Goal: Use online tool/utility: Utilize a website feature to perform a specific function

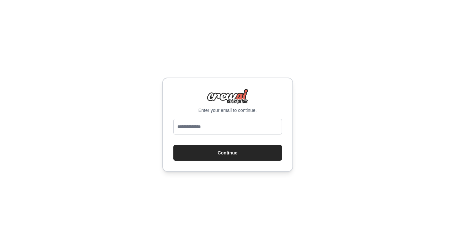
click at [207, 127] on input "email" at bounding box center [227, 127] width 109 height 16
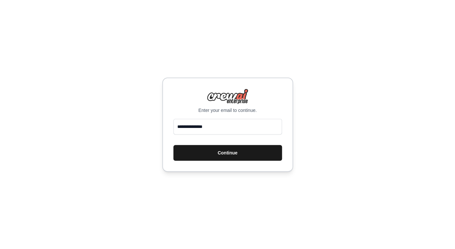
type input "**********"
click at [204, 148] on button "Continue" at bounding box center [227, 153] width 109 height 16
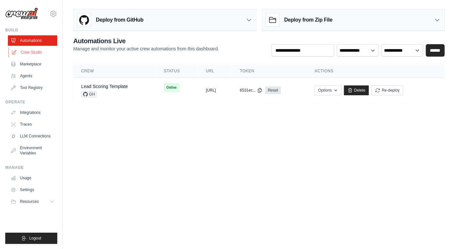
click at [28, 51] on link "Crew Studio" at bounding box center [33, 52] width 49 height 10
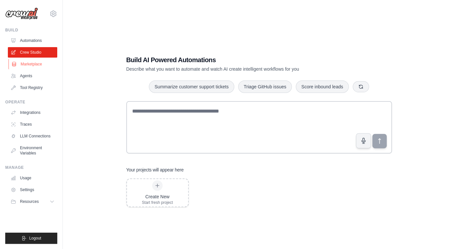
click at [30, 66] on link "Marketplace" at bounding box center [33, 64] width 49 height 10
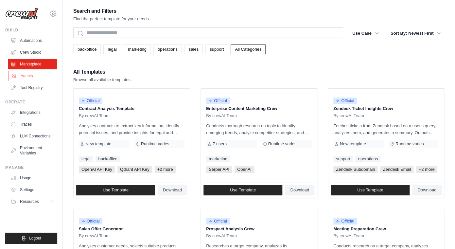
click at [25, 78] on link "Agents" at bounding box center [33, 76] width 49 height 10
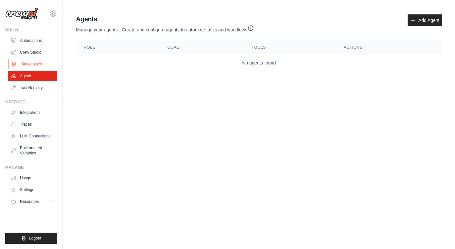
click at [27, 64] on link "Marketplace" at bounding box center [33, 64] width 49 height 10
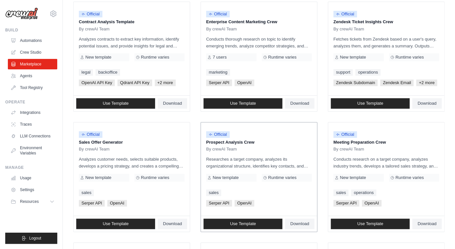
scroll to position [90, 0]
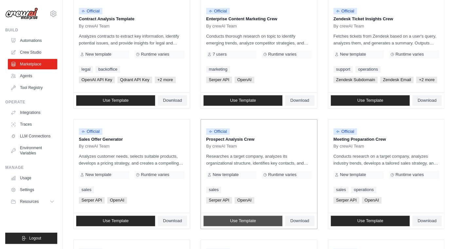
click at [247, 218] on link "Use Template" at bounding box center [242, 221] width 79 height 10
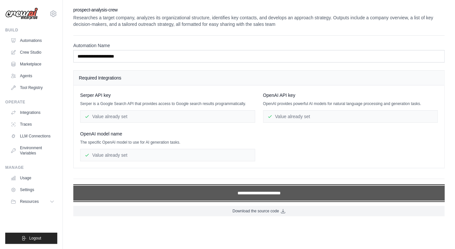
click at [233, 193] on input "**********" at bounding box center [258, 192] width 371 height 15
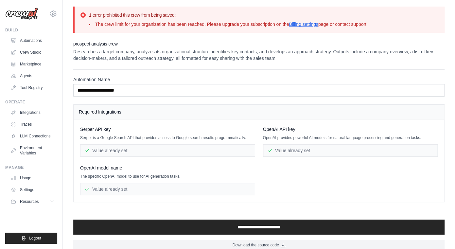
scroll to position [8, 0]
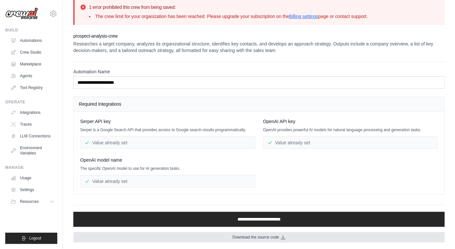
click at [245, 239] on span "Download the source code" at bounding box center [255, 236] width 46 height 5
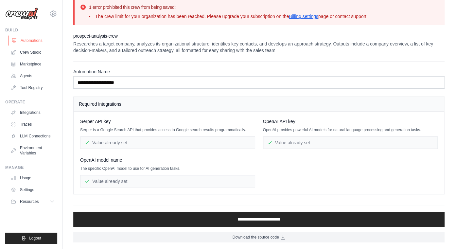
click at [33, 40] on link "Automations" at bounding box center [33, 40] width 49 height 10
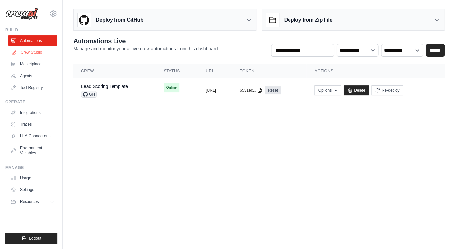
click at [35, 53] on link "Crew Studio" at bounding box center [33, 52] width 49 height 10
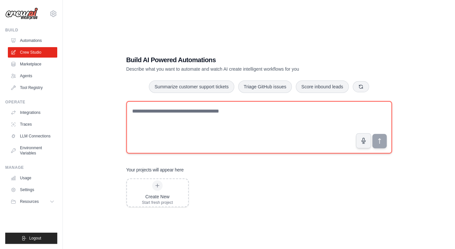
click at [214, 131] on textarea at bounding box center [259, 127] width 266 height 52
type textarea "**********"
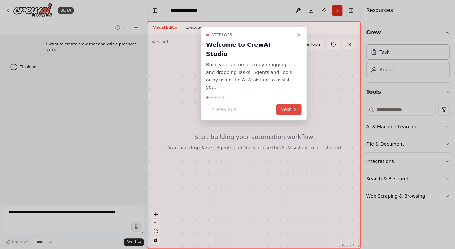
click at [285, 104] on button "Next" at bounding box center [288, 109] width 25 height 11
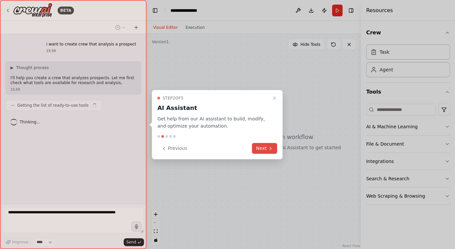
click at [269, 149] on icon at bounding box center [270, 148] width 5 height 5
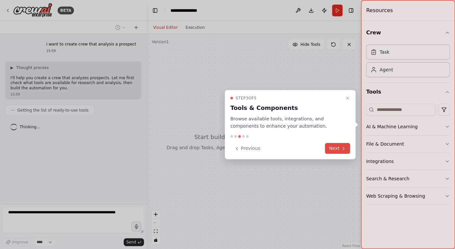
click at [331, 147] on button "Next" at bounding box center [337, 148] width 25 height 11
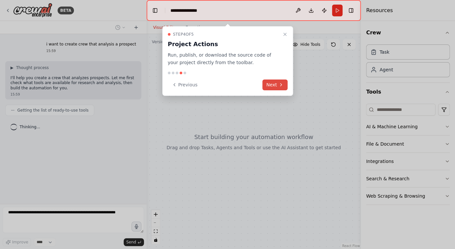
click at [280, 83] on icon at bounding box center [280, 84] width 5 height 5
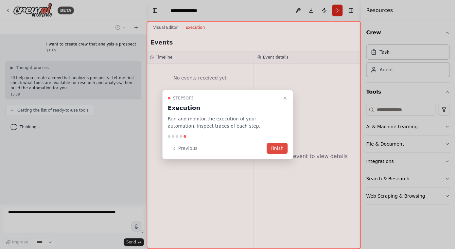
click at [280, 149] on button "Finish" at bounding box center [277, 148] width 21 height 11
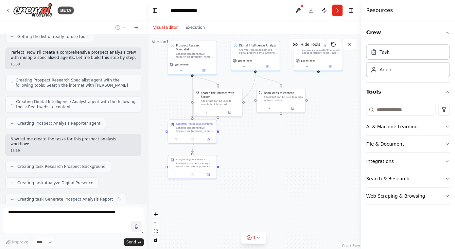
scroll to position [90, 0]
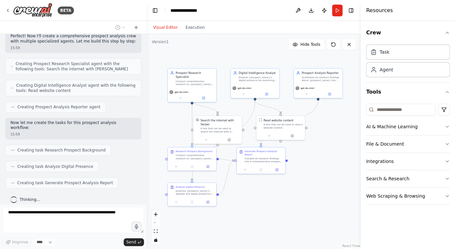
drag, startPoint x: 167, startPoint y: 157, endPoint x: 168, endPoint y: 121, distance: 36.3
click at [168, 121] on div ".deletable-edge-delete-btn { width: 20px; height: 20px; border: 0px solid #ffff…" at bounding box center [254, 141] width 214 height 215
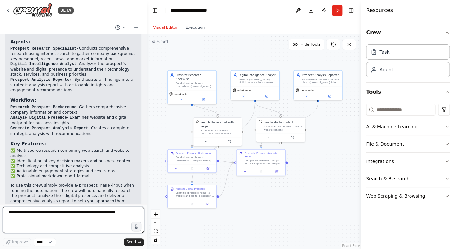
scroll to position [371, 0]
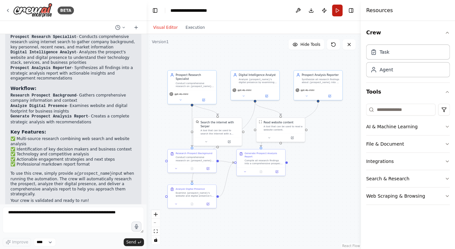
click at [338, 9] on button "Run" at bounding box center [337, 11] width 10 height 12
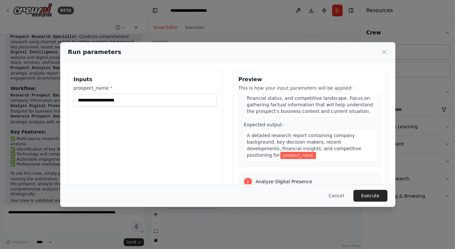
scroll to position [47, 0]
click at [287, 107] on span "including company overview, industry position, key personnel, recent news, fina…" at bounding box center [310, 97] width 126 height 31
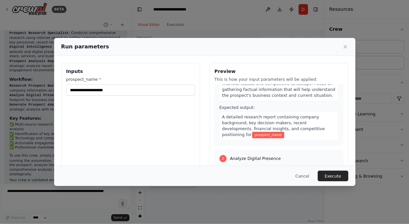
scroll to position [55, 0]
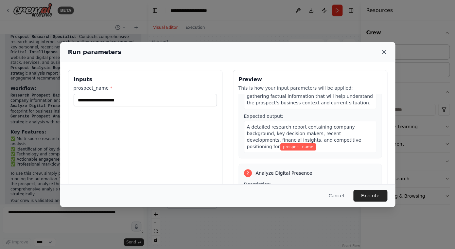
click at [381, 51] on icon at bounding box center [384, 52] width 7 height 7
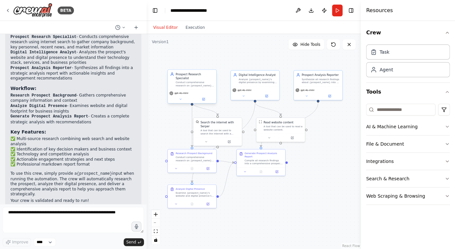
click at [200, 82] on div "Conduct comprehensive research on {prospect_name} to gather essential informati…" at bounding box center [195, 84] width 38 height 6
click at [203, 98] on icon at bounding box center [203, 99] width 2 height 2
click at [177, 97] on button at bounding box center [180, 99] width 22 height 5
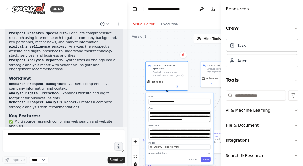
scroll to position [386, 0]
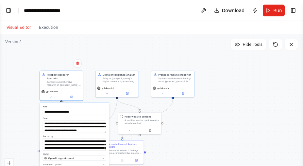
click at [160, 39] on div ".deletable-edge-delete-btn { width: 20px; height: 20px; border: 0px solid #ffff…" at bounding box center [151, 116] width 303 height 164
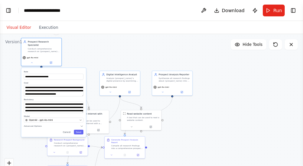
drag, startPoint x: 98, startPoint y: 100, endPoint x: 72, endPoint y: 68, distance: 41.2
click at [72, 70] on label "Role" at bounding box center [54, 71] width 60 height 3
drag, startPoint x: 39, startPoint y: 91, endPoint x: 79, endPoint y: 95, distance: 40.2
click at [79, 95] on textarea "**********" at bounding box center [54, 90] width 60 height 11
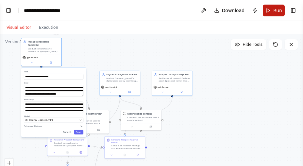
click at [276, 10] on span "Run" at bounding box center [277, 10] width 9 height 7
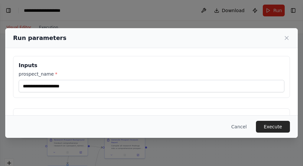
click at [192, 79] on div "prospect_name *" at bounding box center [152, 82] width 266 height 22
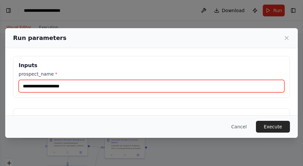
click at [187, 82] on input "prospect_name *" at bounding box center [152, 86] width 266 height 12
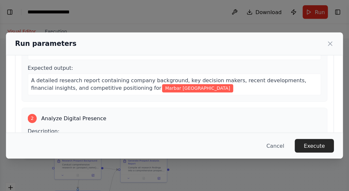
scroll to position [59, 0]
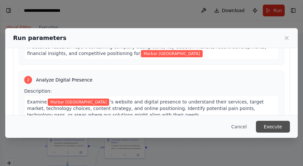
type input "**********"
click at [273, 125] on button "Execute" at bounding box center [273, 127] width 34 height 12
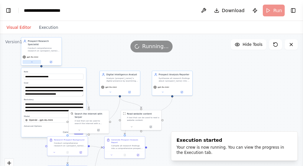
click at [30, 60] on button at bounding box center [32, 62] width 19 height 4
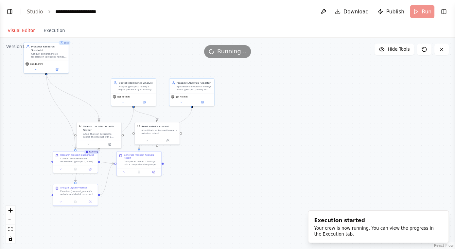
scroll to position [371, 0]
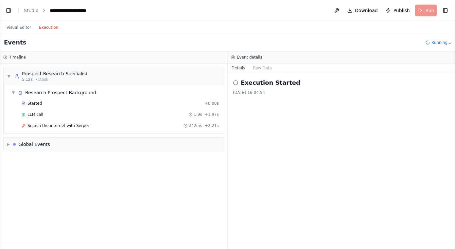
click at [53, 25] on button "Execution" at bounding box center [48, 28] width 27 height 8
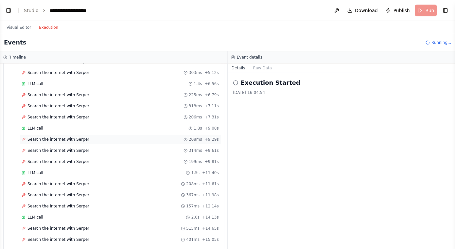
scroll to position [0, 0]
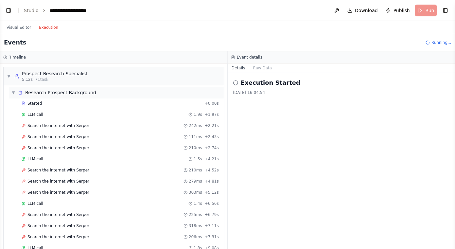
click at [14, 93] on span "▼" at bounding box center [13, 92] width 4 height 5
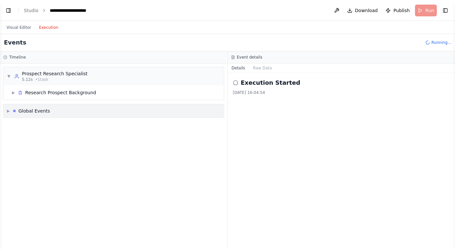
click at [8, 112] on span "▶" at bounding box center [8, 110] width 3 height 5
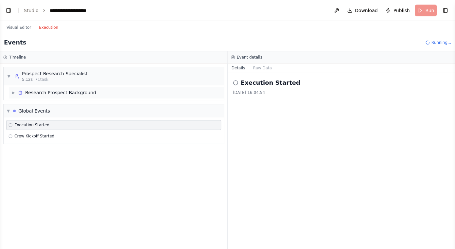
click at [12, 95] on div "▶ Research Prospect Background" at bounding box center [53, 92] width 85 height 7
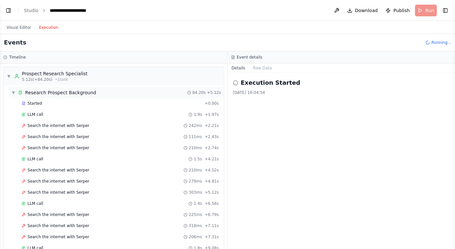
click at [14, 92] on span "▼" at bounding box center [13, 92] width 4 height 5
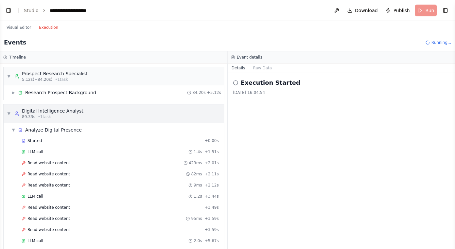
click at [9, 113] on span "▼" at bounding box center [9, 113] width 4 height 5
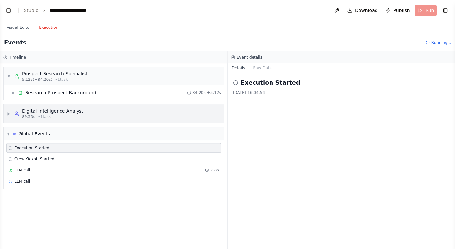
click at [9, 113] on span "▶" at bounding box center [9, 113] width 4 height 5
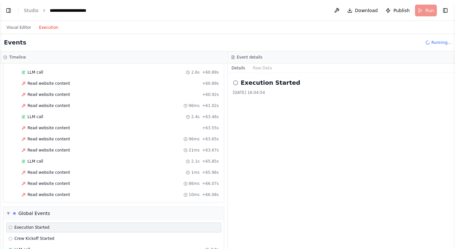
scroll to position [1069, 0]
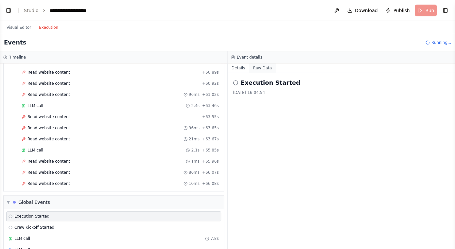
click at [264, 68] on button "Raw Data" at bounding box center [262, 67] width 27 height 9
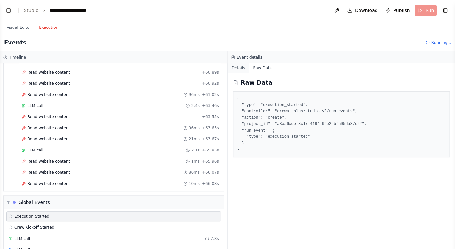
click at [239, 69] on button "Details" at bounding box center [239, 67] width 22 height 9
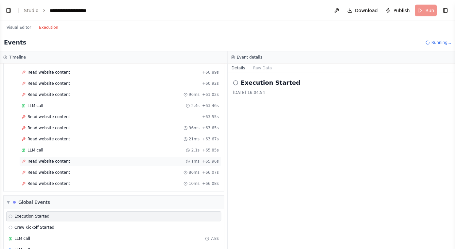
scroll to position [1085, 0]
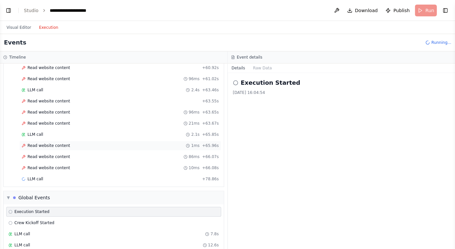
click at [63, 148] on span "Read website content" at bounding box center [48, 145] width 43 height 5
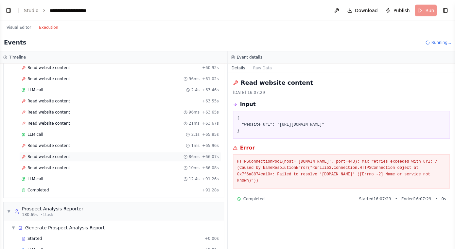
click at [61, 158] on span "Read website content" at bounding box center [48, 156] width 43 height 5
click at [61, 167] on span "Read website content" at bounding box center [48, 167] width 43 height 5
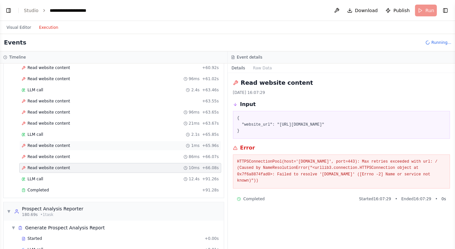
click at [67, 147] on span "Read website content" at bounding box center [48, 145] width 43 height 5
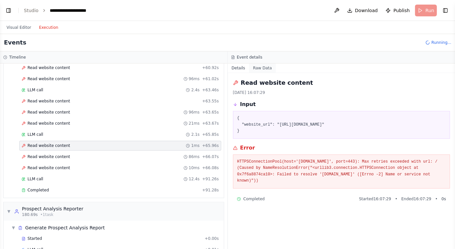
click at [257, 70] on button "Raw Data" at bounding box center [262, 67] width 27 height 9
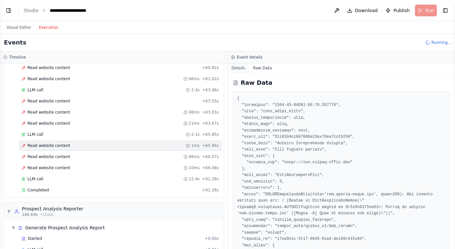
click at [237, 69] on button "Details" at bounding box center [239, 67] width 22 height 9
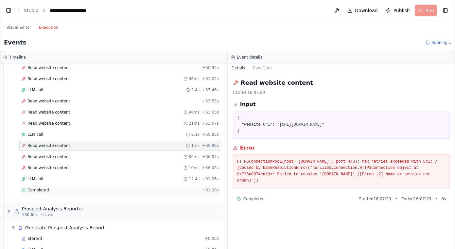
click at [57, 192] on div "Completed" at bounding box center [111, 189] width 178 height 5
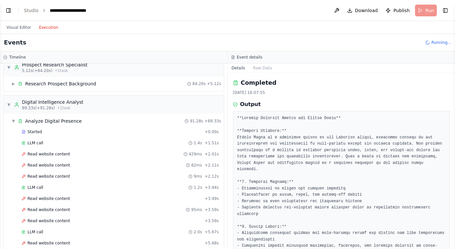
scroll to position [0, 0]
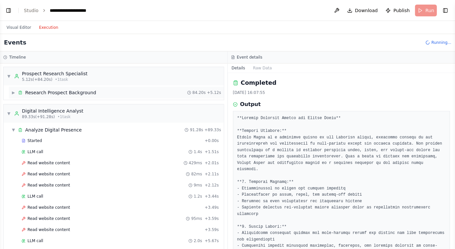
click at [34, 94] on div "Research Prospect Background" at bounding box center [60, 92] width 71 height 7
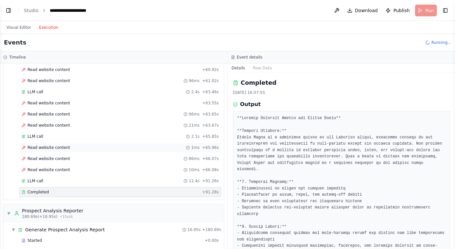
scroll to position [2214, 0]
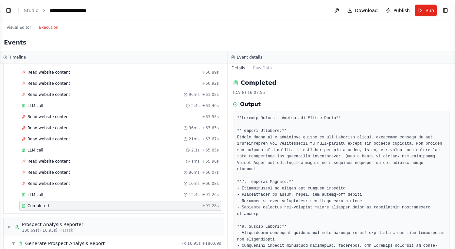
click at [45, 206] on span "Completed" at bounding box center [37, 205] width 21 height 5
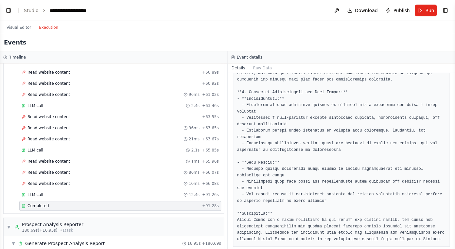
scroll to position [302, 0]
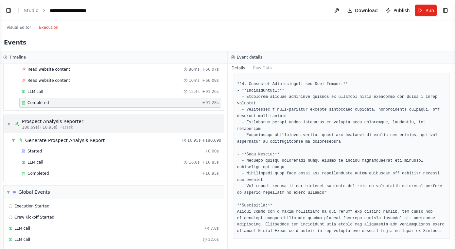
click at [12, 123] on div "▼ Prospect Analysis Reporter 180.69s (+16.95s) • 1 task" at bounding box center [45, 124] width 77 height 12
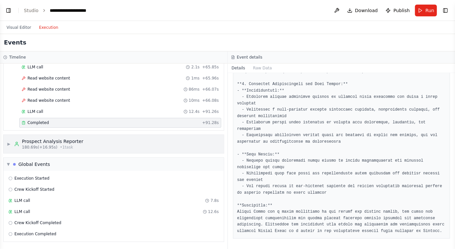
scroll to position [2297, 0]
click at [9, 144] on span "▶" at bounding box center [9, 143] width 4 height 5
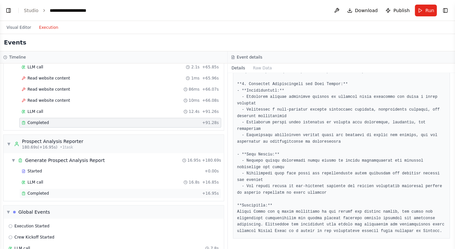
click at [43, 195] on span "Completed" at bounding box center [37, 193] width 21 height 5
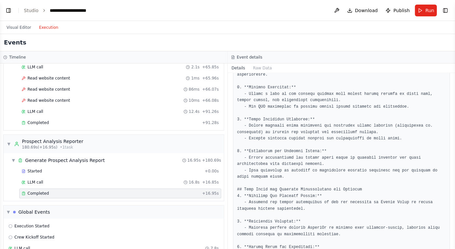
scroll to position [404, 0]
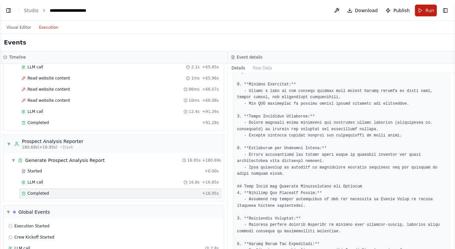
click at [425, 10] on span "Run" at bounding box center [429, 10] width 9 height 7
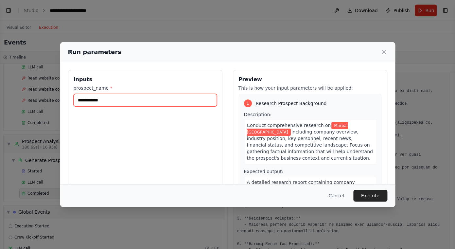
click at [129, 103] on input "**********" at bounding box center [145, 100] width 143 height 12
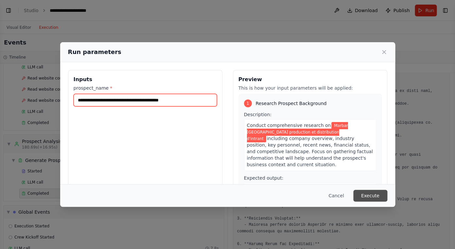
type input "**********"
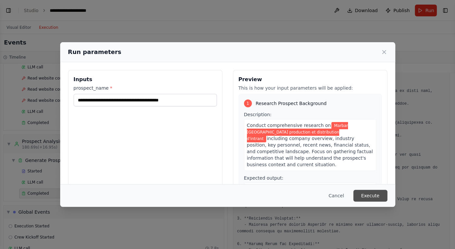
click at [364, 191] on button "Execute" at bounding box center [370, 196] width 34 height 12
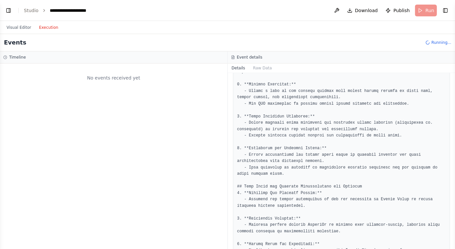
scroll to position [0, 0]
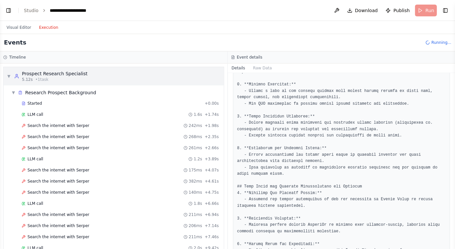
click at [122, 78] on div "▼ Prospect Research Specialist 5.12s • 1 task" at bounding box center [114, 76] width 220 height 18
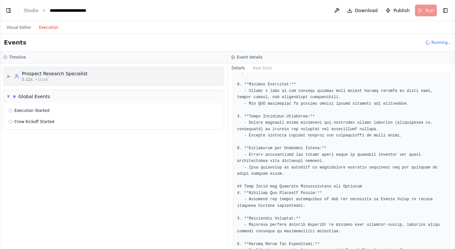
click at [122, 78] on div "▶ Prospect Research Specialist 5.12s • 1 task" at bounding box center [114, 76] width 220 height 18
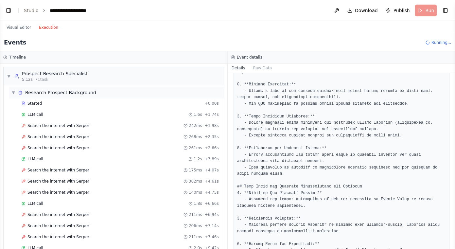
click at [85, 91] on div "Research Prospect Background" at bounding box center [60, 92] width 71 height 7
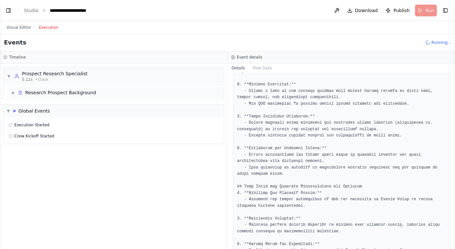
click at [85, 91] on div "Research Prospect Background" at bounding box center [60, 92] width 71 height 7
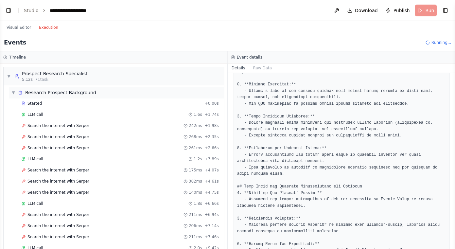
click at [85, 91] on div "Research Prospect Background" at bounding box center [60, 92] width 71 height 7
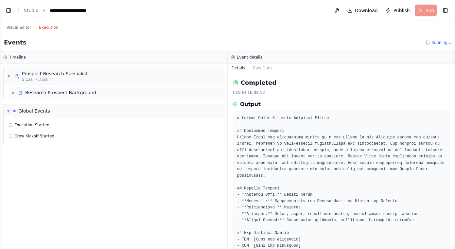
click at [37, 93] on div "Research Prospect Background" at bounding box center [60, 92] width 71 height 7
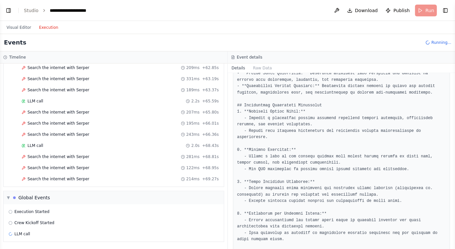
scroll to position [394, 0]
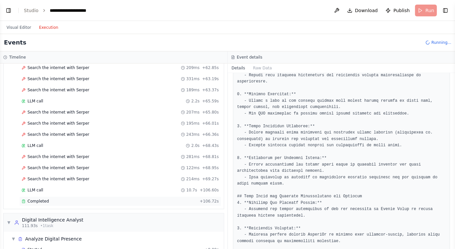
click at [63, 201] on div "Completed" at bounding box center [109, 201] width 175 height 5
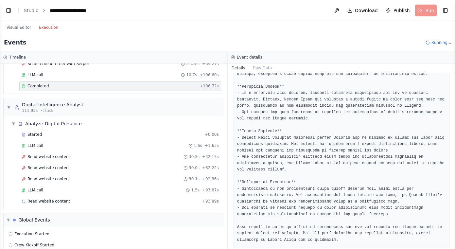
scroll to position [192, 0]
